Goal: Use online tool/utility: Utilize a website feature to perform a specific function

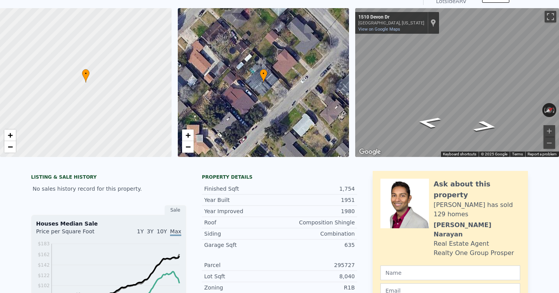
scroll to position [21, 0]
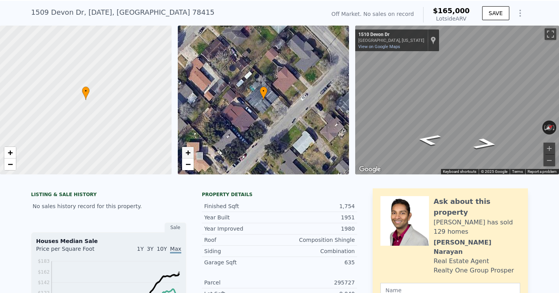
click at [187, 153] on span "+" at bounding box center [187, 153] width 5 height 10
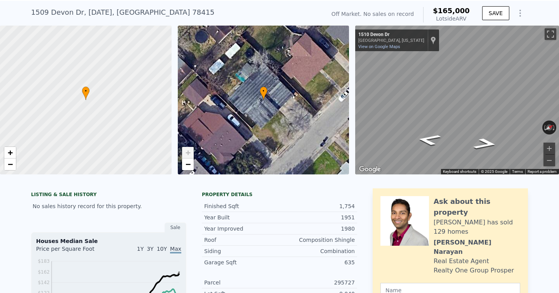
click at [187, 153] on span "+" at bounding box center [187, 153] width 5 height 10
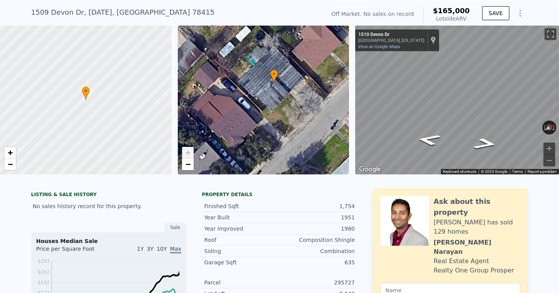
drag, startPoint x: 213, startPoint y: 106, endPoint x: 224, endPoint y: 89, distance: 20.0
click at [224, 89] on div "• + −" at bounding box center [264, 100] width 172 height 149
click at [551, 30] on button "Toggle fullscreen view" at bounding box center [551, 34] width 12 height 12
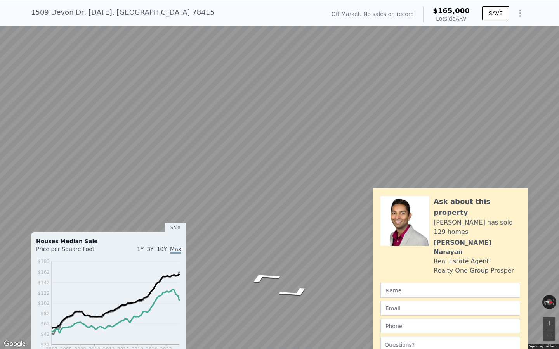
click at [170, 262] on div "Map" at bounding box center [279, 174] width 559 height 349
drag, startPoint x: 273, startPoint y: 293, endPoint x: 306, endPoint y: 205, distance: 94.1
click at [306, 205] on div "Map" at bounding box center [279, 174] width 559 height 349
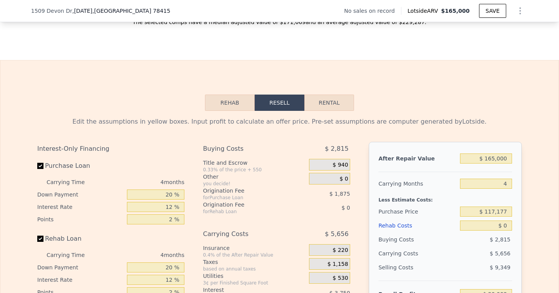
scroll to position [1013, 0]
click at [239, 106] on button "Rehab" at bounding box center [230, 102] width 50 height 16
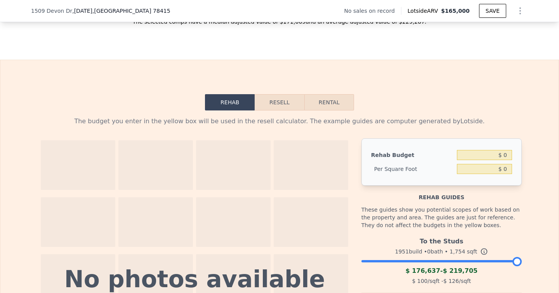
click at [321, 102] on button "Rental" at bounding box center [329, 102] width 50 height 16
select select "30"
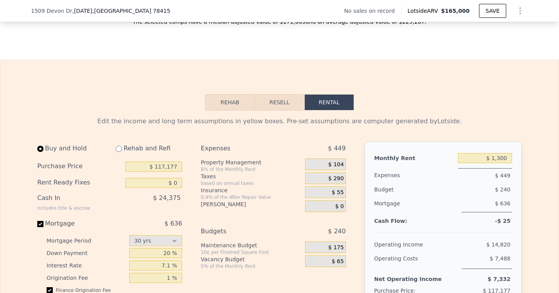
click at [274, 108] on button "Resell" at bounding box center [279, 102] width 49 height 16
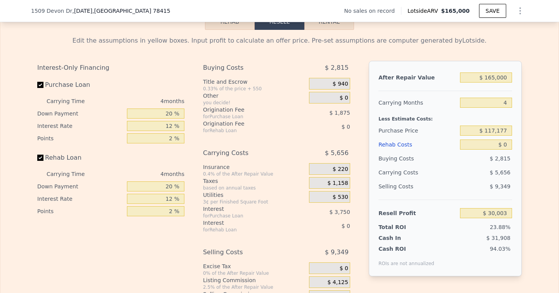
scroll to position [1091, 0]
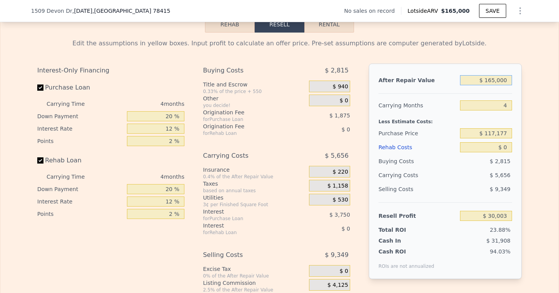
click at [496, 78] on input "$ 165,000" at bounding box center [486, 80] width 52 height 10
type input "$ 22"
type input "-$ 125,958"
type input "$ 227"
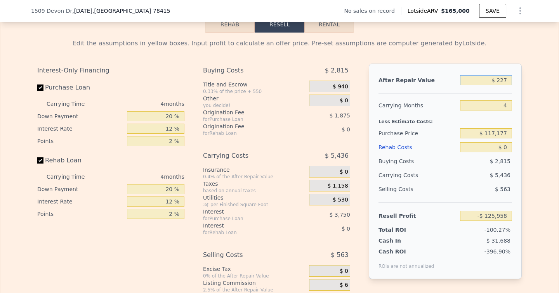
type input "-$ 125,764"
type input "$ 227,000"
type input "$ 88,613"
type input "$ 227,000"
click at [500, 147] on input "$ 0" at bounding box center [486, 147] width 52 height 10
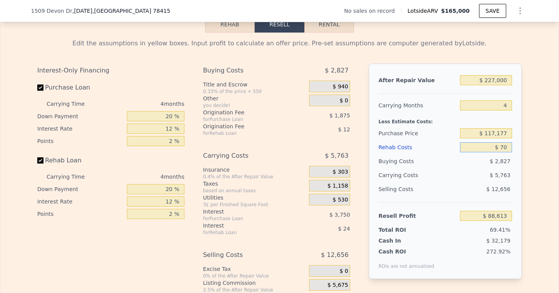
type input "$ 760"
type input "$ 87,817"
type input "$ 760,000"
type input "-$ 707,867"
type input "$ 76,000"
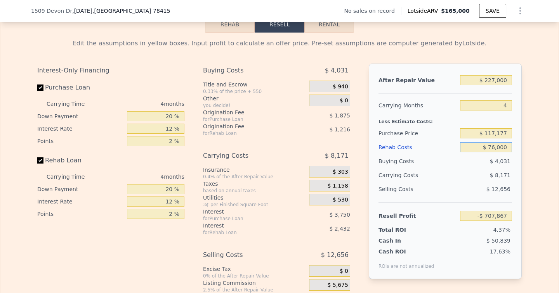
type input "$ 8,965"
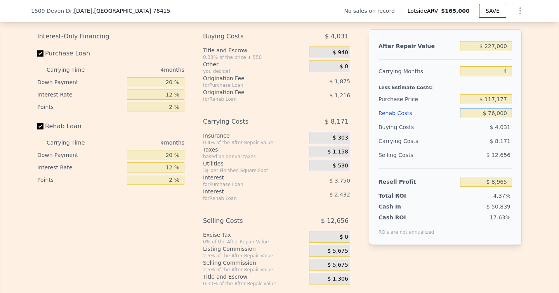
scroll to position [1125, 0]
click at [507, 115] on input "$ 76,000" at bounding box center [486, 114] width 52 height 10
type input "$ 5"
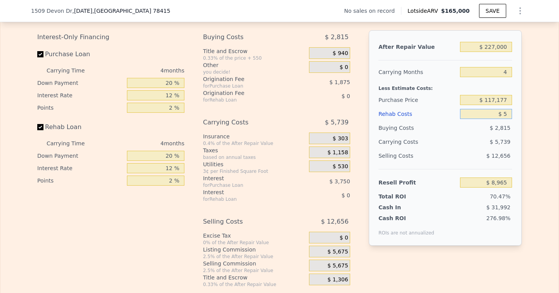
type input "$ 88,608"
type input "$ 4"
type input "$ 88,609"
type input "$ 40"
type input "$ 88,572"
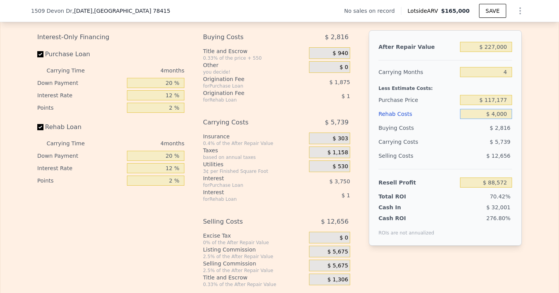
type input "$ 40,000"
type input "$ 46,693"
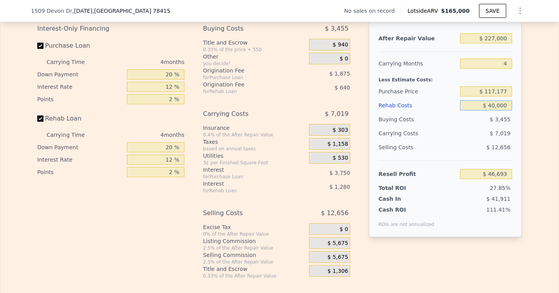
scroll to position [1128, 0]
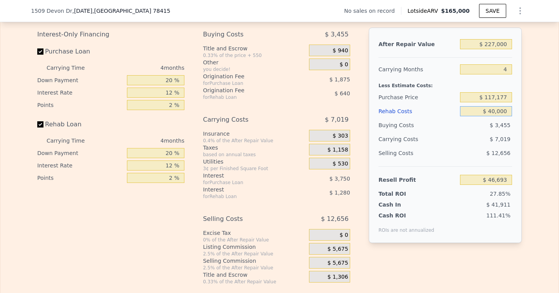
click at [507, 115] on input "$ 40,000" at bounding box center [486, 111] width 52 height 10
click at [520, 145] on div "After Repair Value $ 227,000 Carrying Months 4 Less Estimate Costs: Purchase Pr…" at bounding box center [445, 136] width 153 height 216
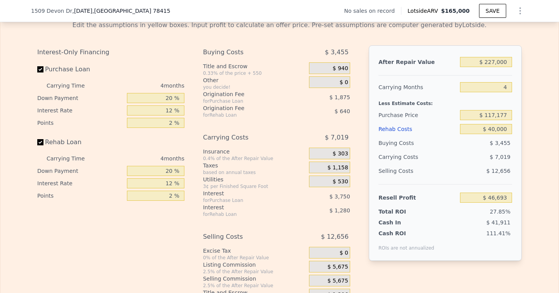
scroll to position [1105, 0]
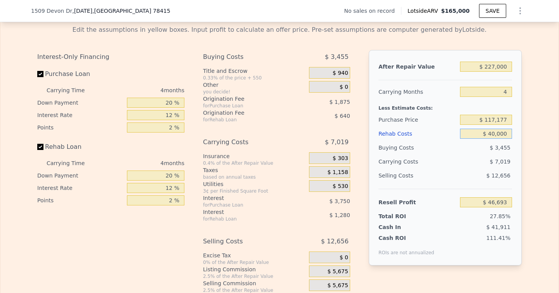
click at [498, 132] on input "$ 40,000" at bounding box center [486, 134] width 52 height 10
type input "$ 6"
type input "$ 88,607"
type input "$ 60"
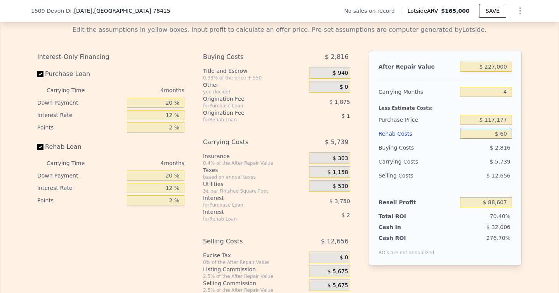
type input "$ 88,552"
type input "$ 60,000"
type input "$ 25,733"
type input "$ 60,000"
